Goal: Task Accomplishment & Management: Manage account settings

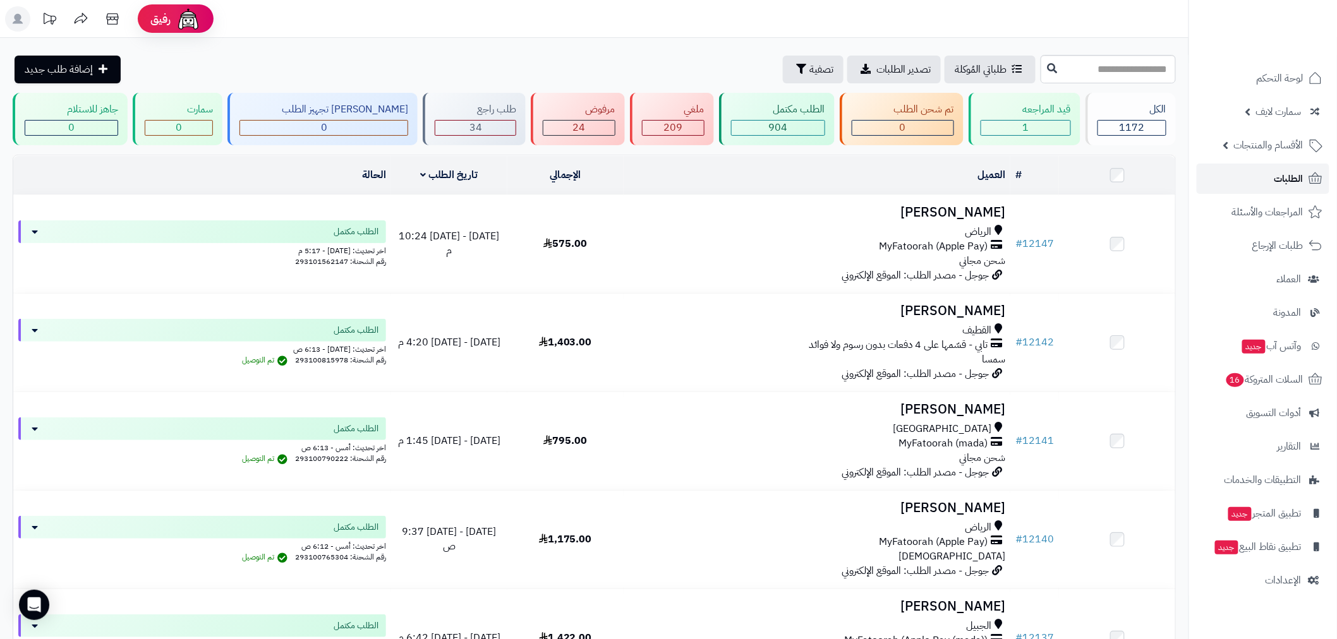
click at [1266, 180] on link "الطلبات" at bounding box center [1262, 179] width 133 height 30
click at [1280, 186] on span "الطلبات" at bounding box center [1288, 179] width 29 height 18
click at [1272, 178] on link "الطلبات" at bounding box center [1262, 179] width 133 height 30
